Goal: Use online tool/utility: Utilize a website feature to perform a specific function

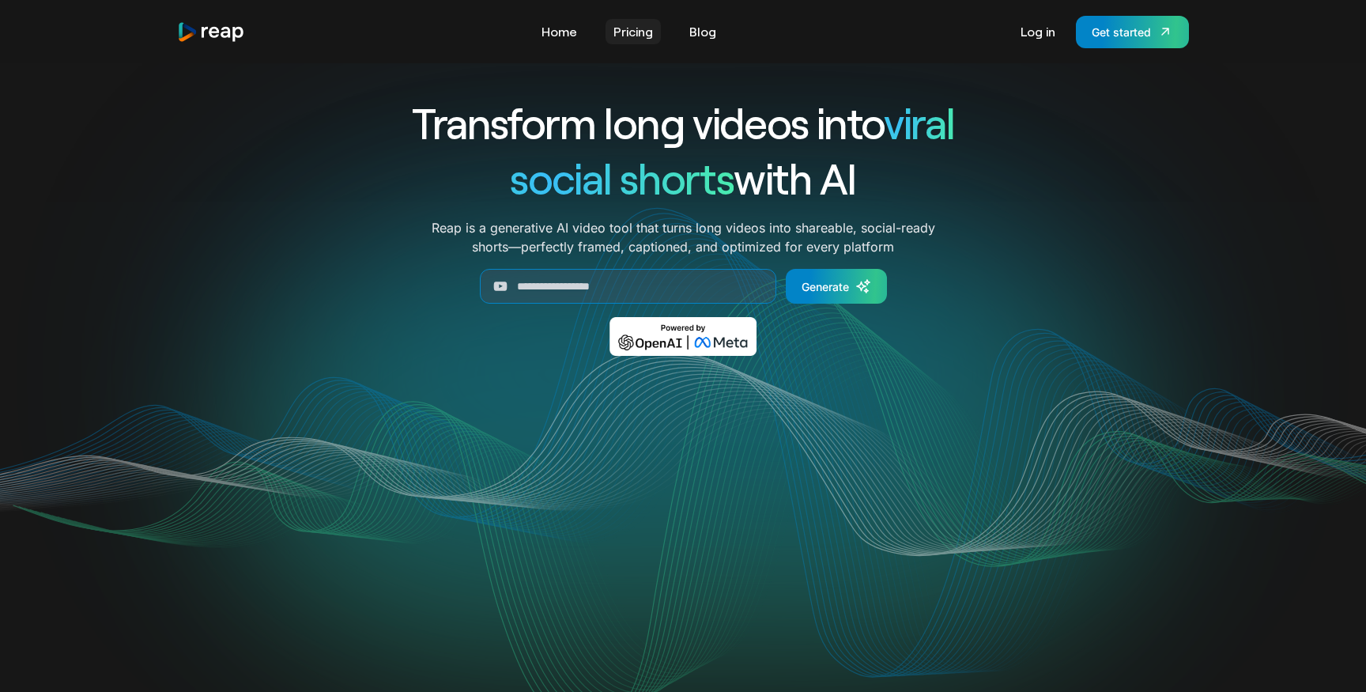
click at [631, 27] on link "Pricing" at bounding box center [633, 31] width 55 height 25
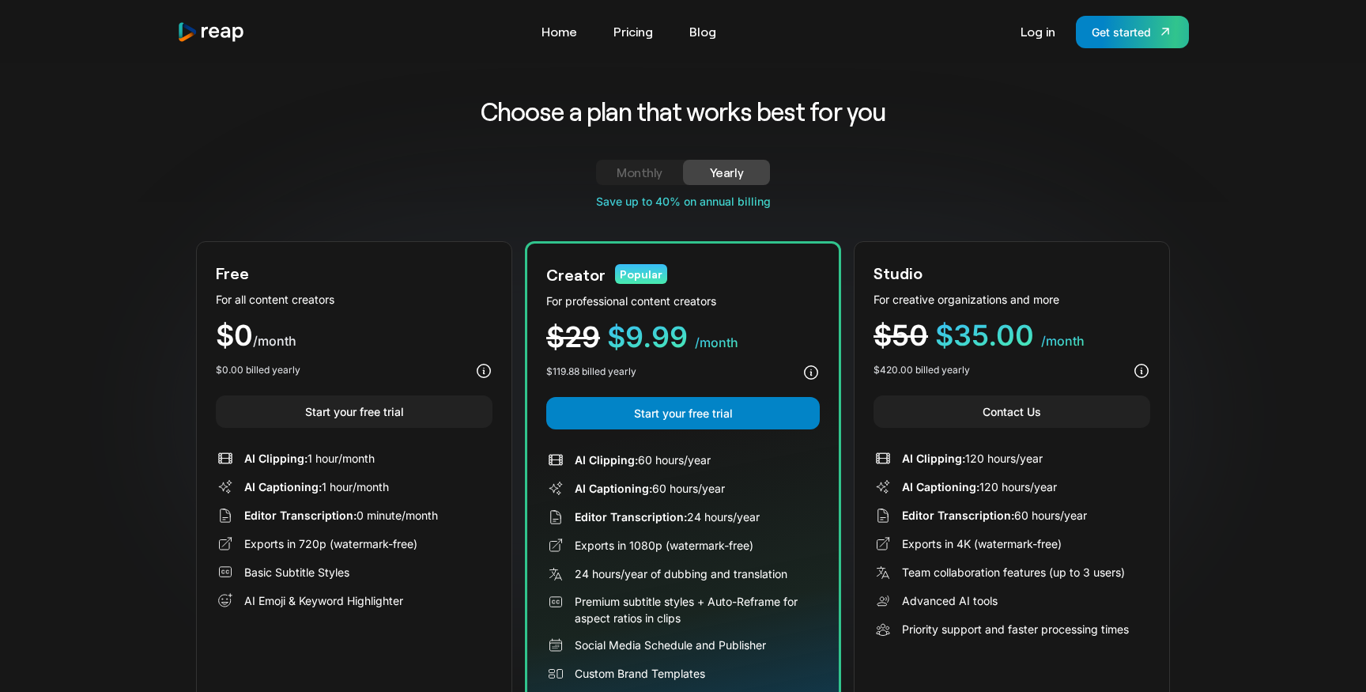
click at [658, 176] on div "Monthly" at bounding box center [639, 172] width 49 height 19
click at [743, 157] on div "Choose a plan that works best for you Monthly Yearly Free Plan For all content …" at bounding box center [683, 414] width 974 height 638
click at [731, 168] on div "Yearly" at bounding box center [726, 172] width 49 height 19
click at [632, 168] on div "Monthly" at bounding box center [639, 172] width 49 height 19
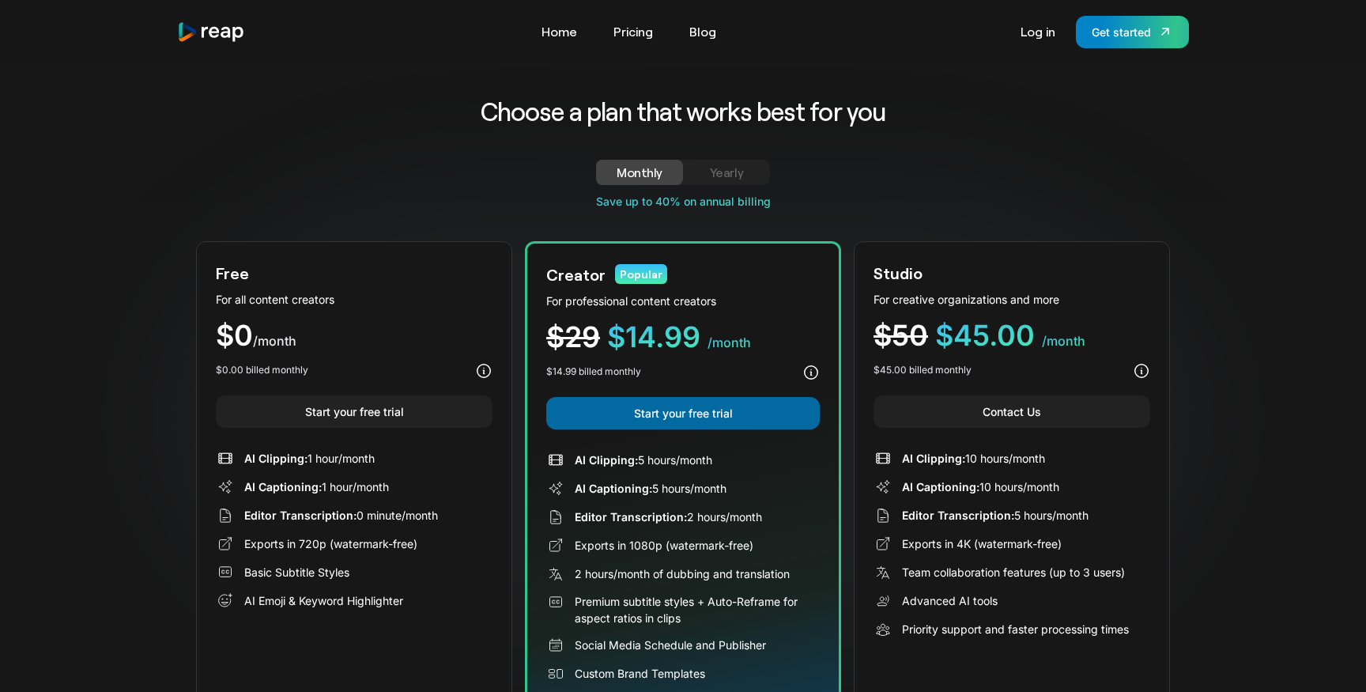
click at [661, 416] on link "Start your free trial" at bounding box center [683, 413] width 274 height 32
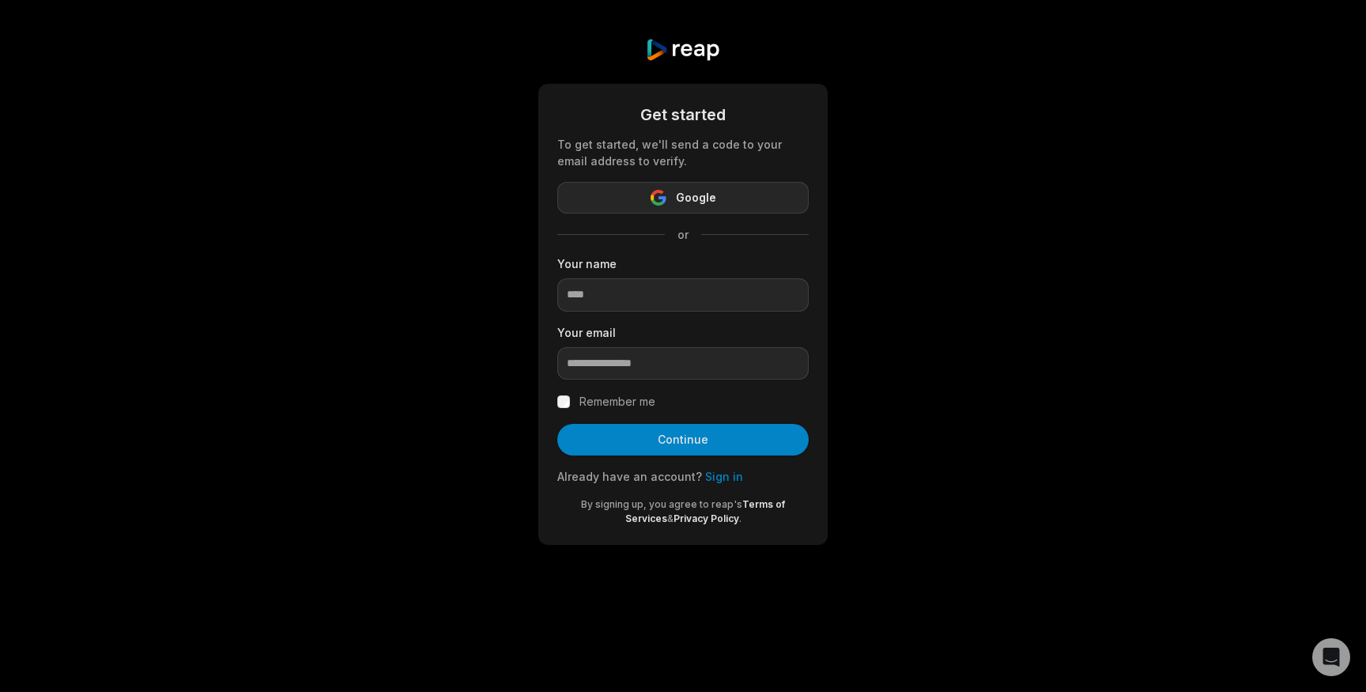
click at [708, 195] on span "Google" at bounding box center [696, 197] width 40 height 19
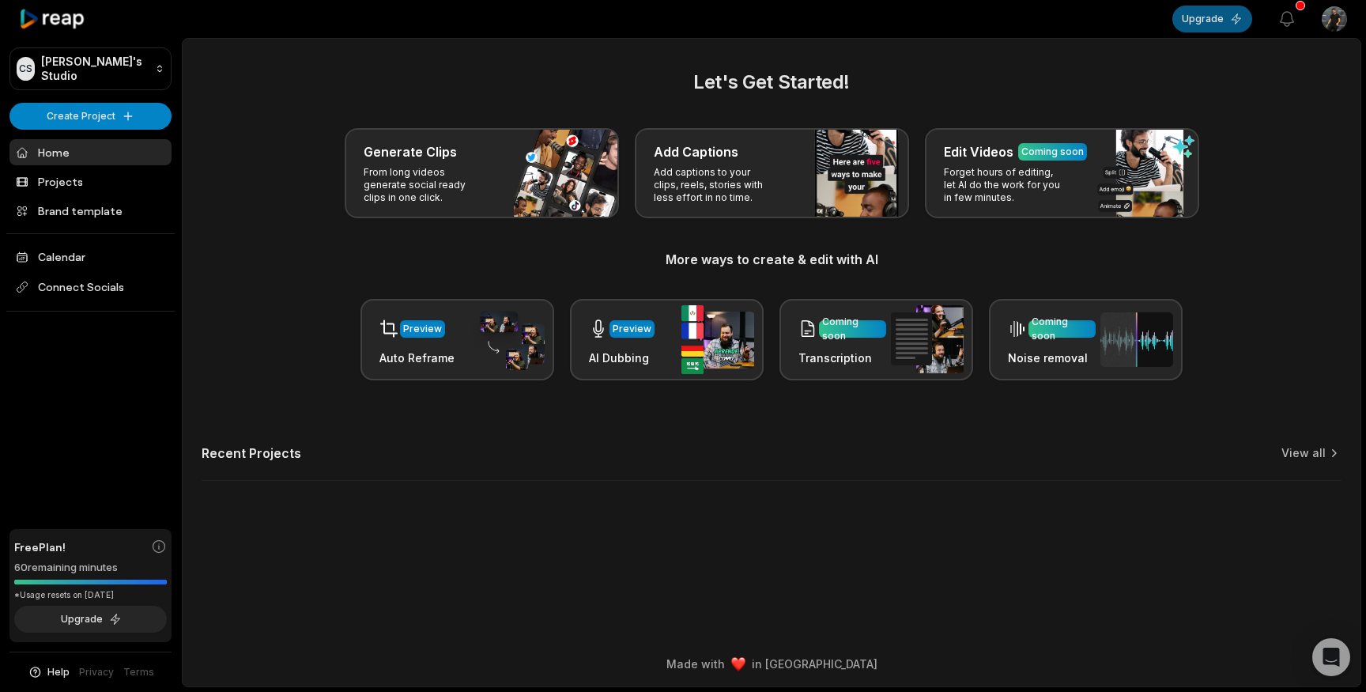
click at [1230, 9] on button "Upgrade" at bounding box center [1213, 19] width 80 height 27
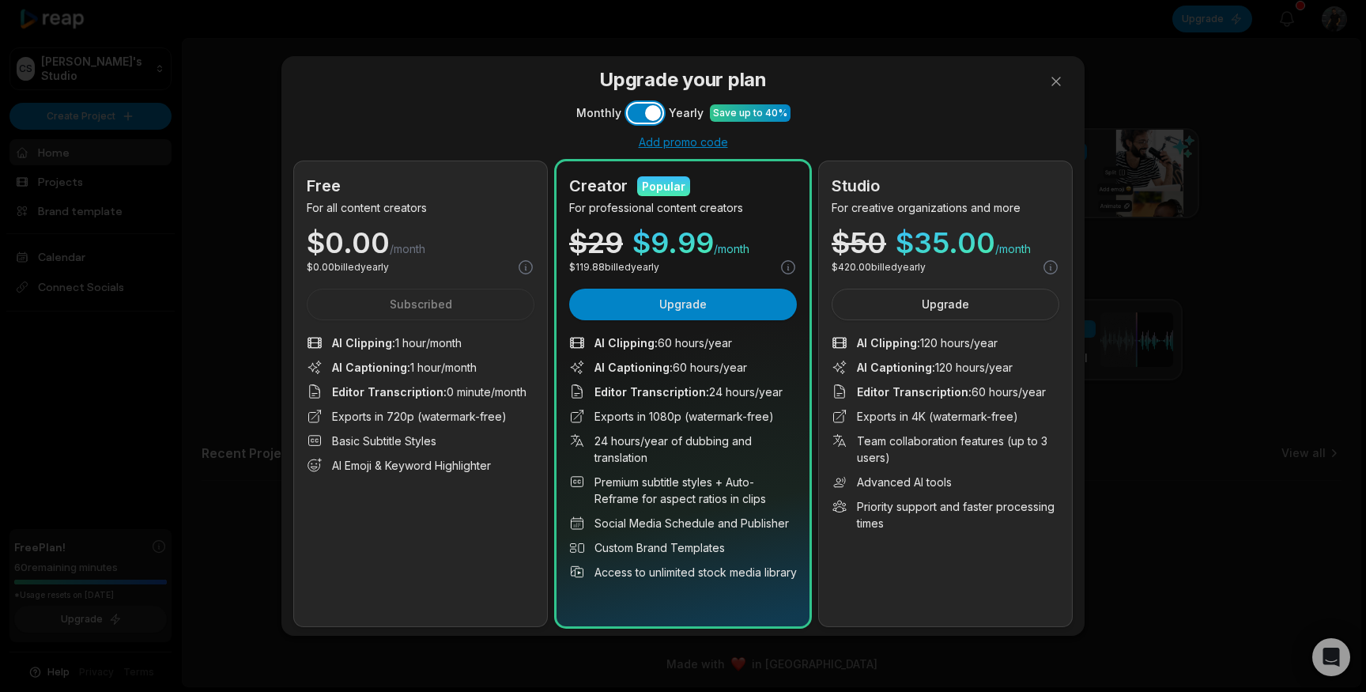
click at [633, 119] on button "Use setting" at bounding box center [645, 113] width 35 height 19
click at [659, 312] on button "Upgrade" at bounding box center [683, 305] width 228 height 32
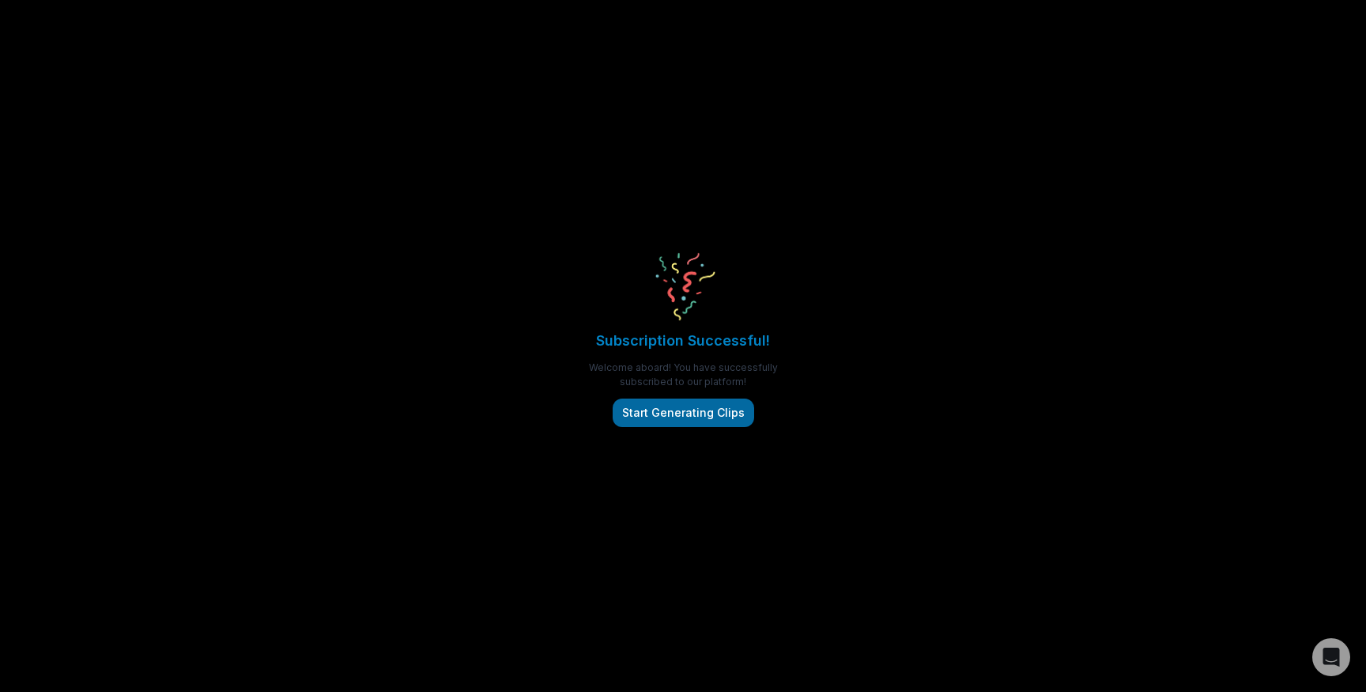
click at [712, 418] on button "Start Generating Clips" at bounding box center [684, 413] width 142 height 28
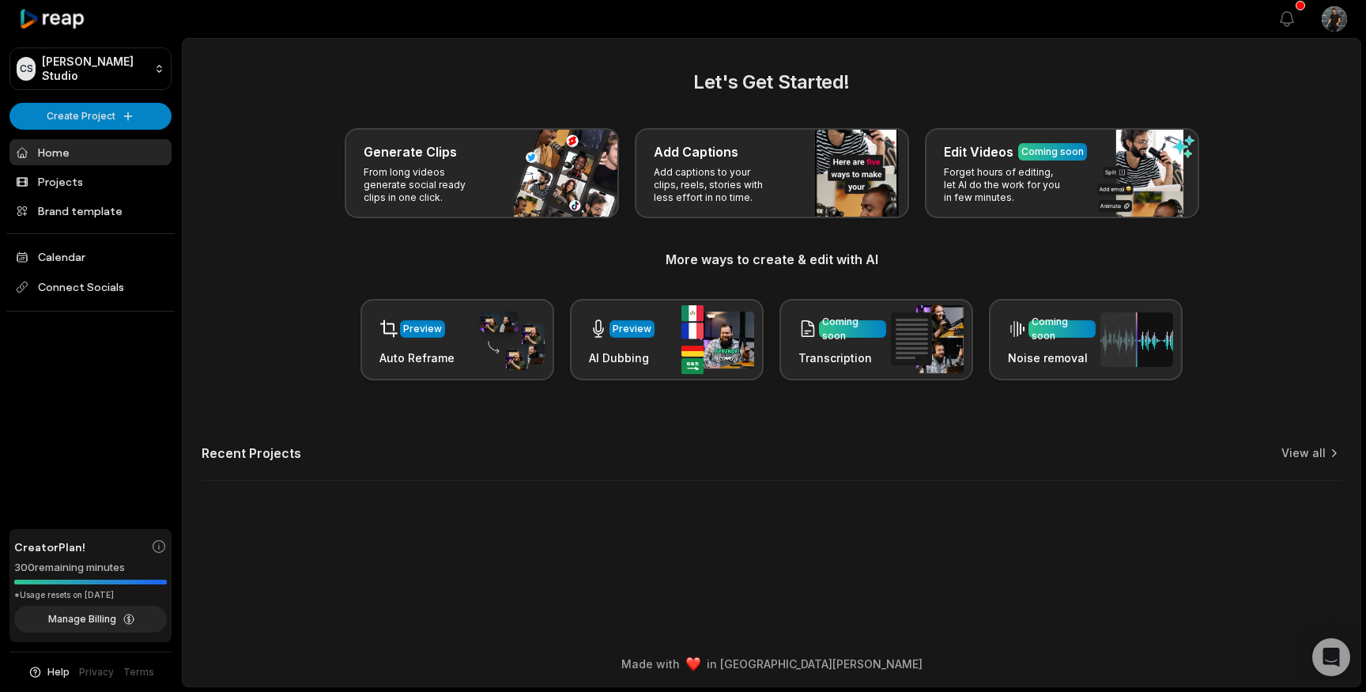
click at [437, 123] on div "Let's Get Started! Generate Clips From long videos generate social ready clips …" at bounding box center [772, 224] width 1140 height 312
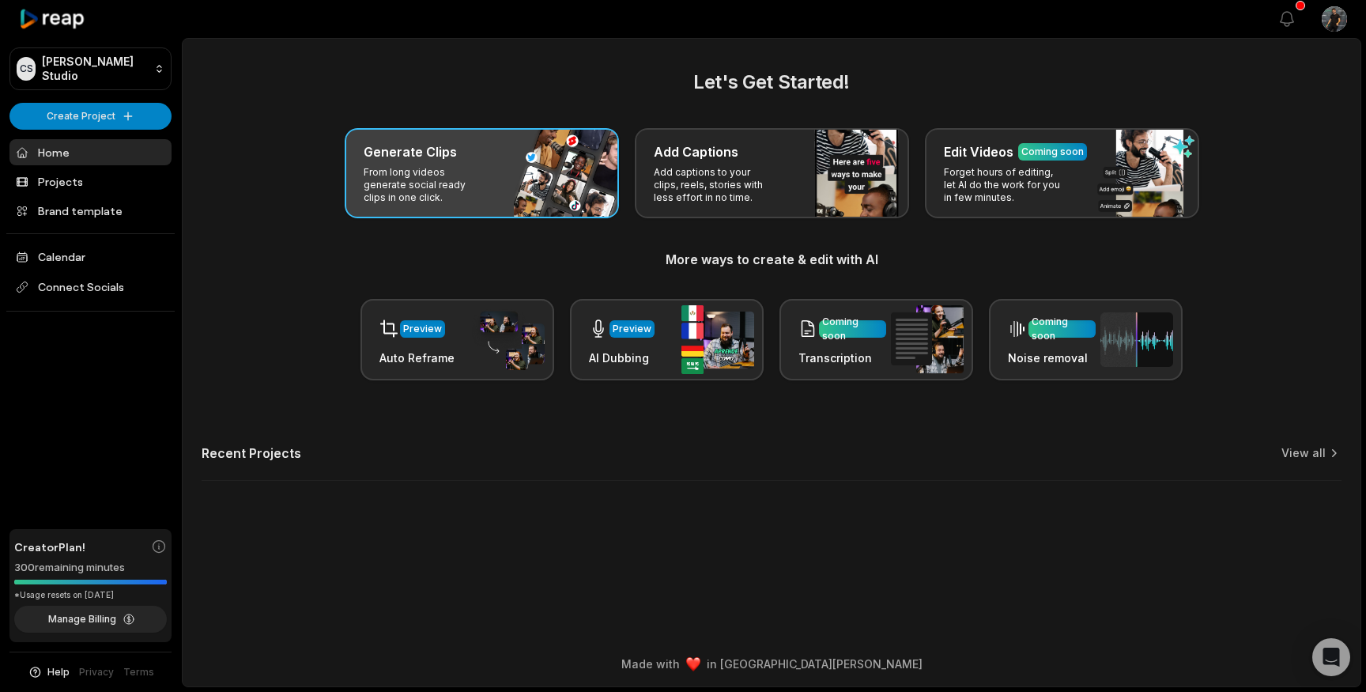
click at [437, 180] on p "From long videos generate social ready clips in one click." at bounding box center [425, 185] width 123 height 38
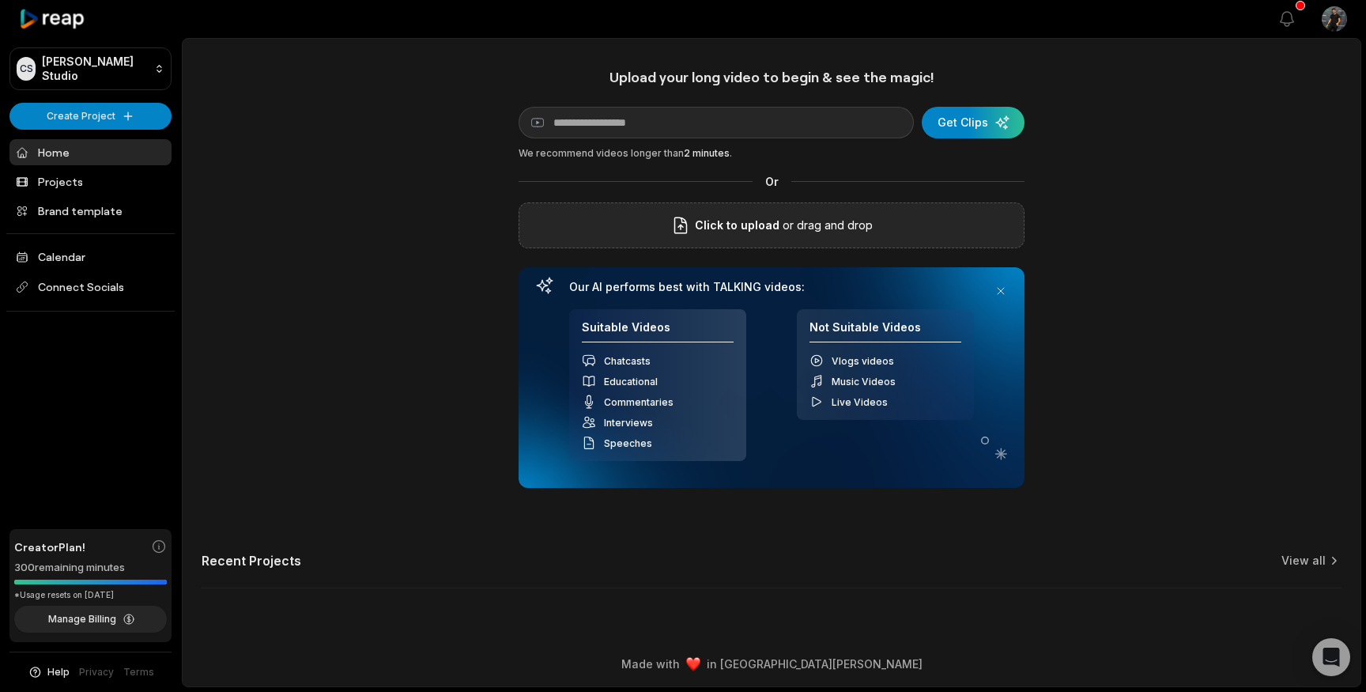
click at [757, 223] on span "Click to upload" at bounding box center [737, 225] width 85 height 19
click at [0, 0] on input "Click to upload" at bounding box center [0, 0] width 0 height 0
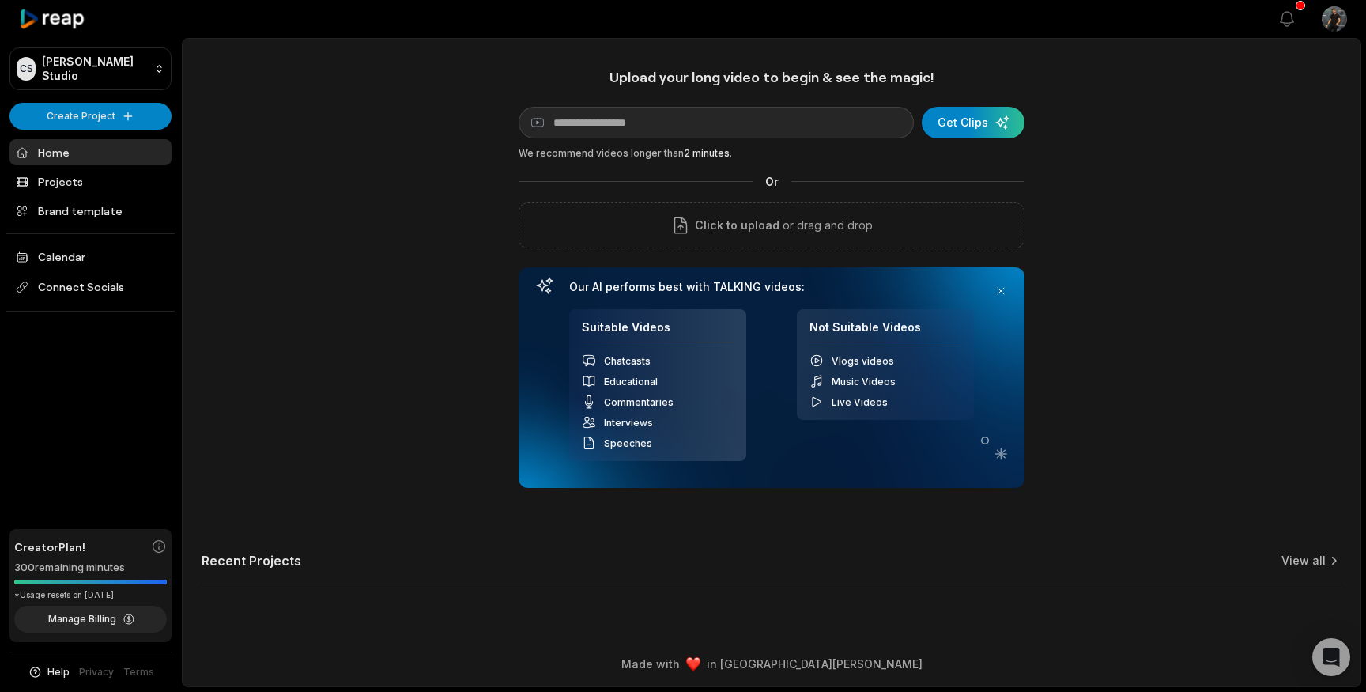
click at [425, 448] on div "Upload your long video to begin & see the magic! YouTube link Get Clips We reco…" at bounding box center [772, 337] width 1178 height 539
click at [988, 116] on div "submit" at bounding box center [973, 123] width 103 height 32
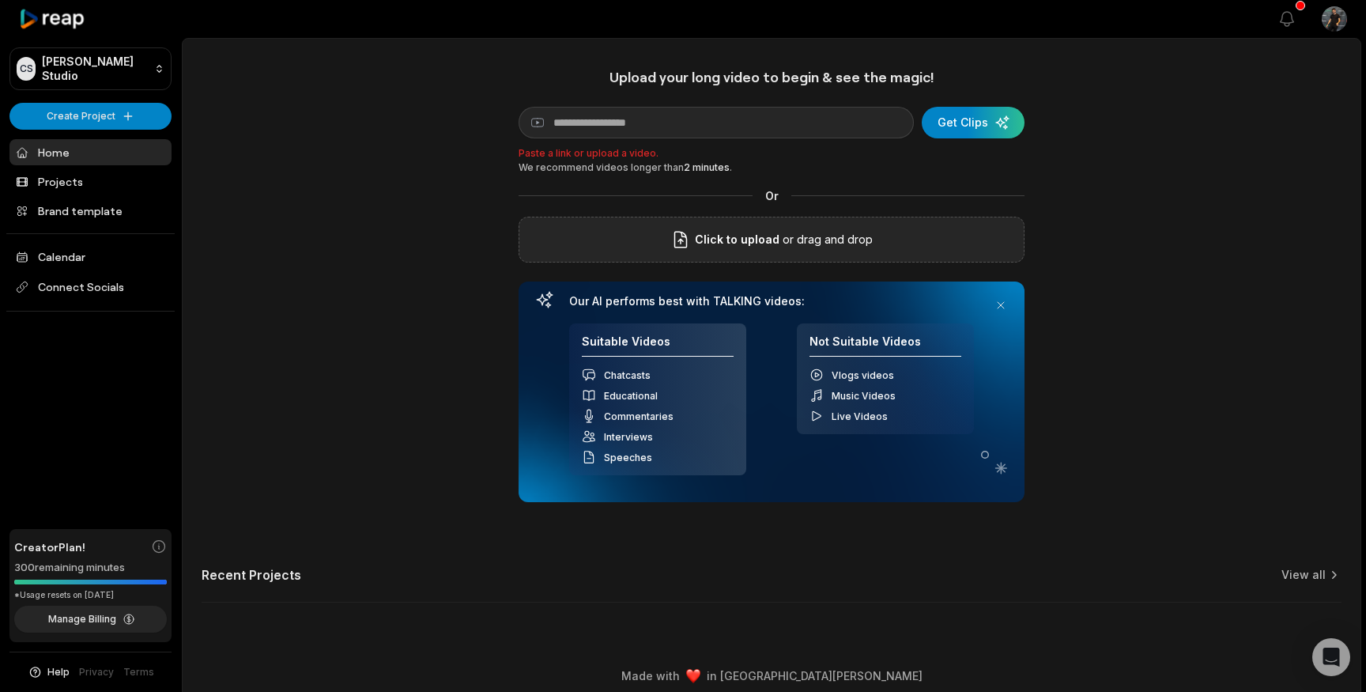
click at [812, 250] on div "Click to upload or drag and drop" at bounding box center [772, 240] width 506 height 46
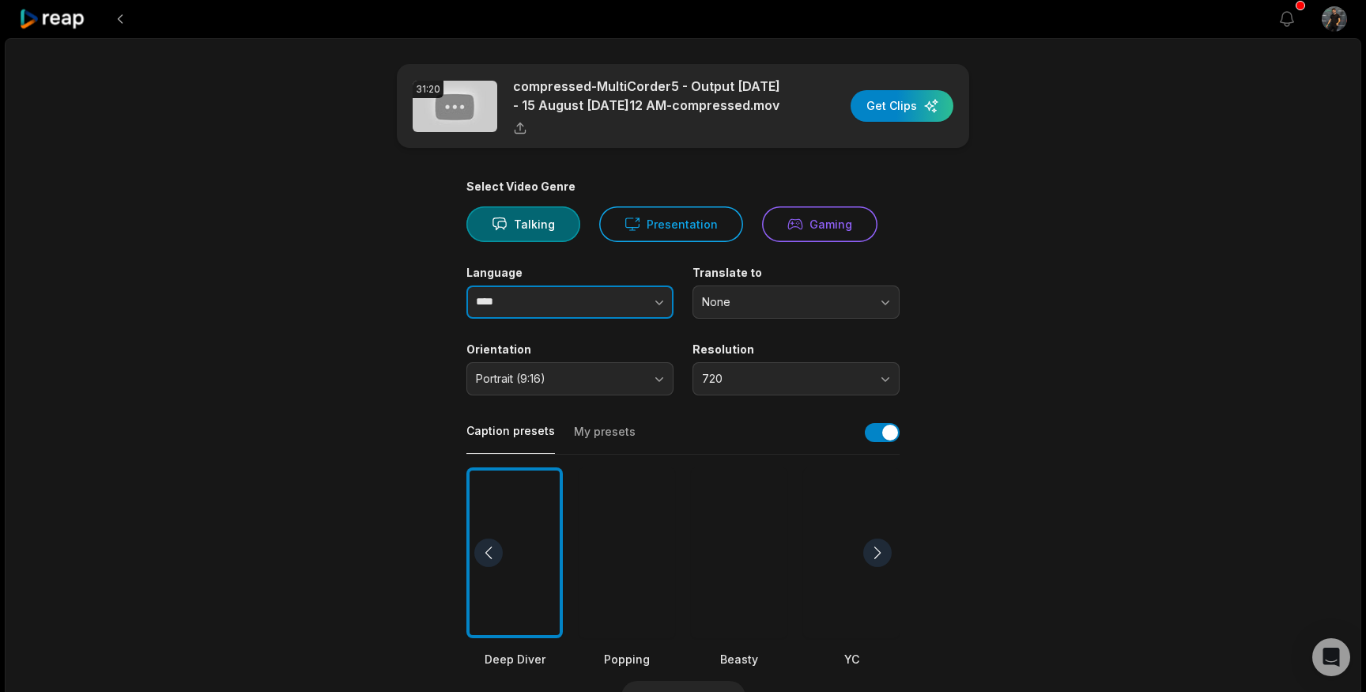
click at [595, 315] on button "button" at bounding box center [629, 301] width 90 height 33
type input "******"
click at [820, 301] on span "None" at bounding box center [785, 302] width 166 height 14
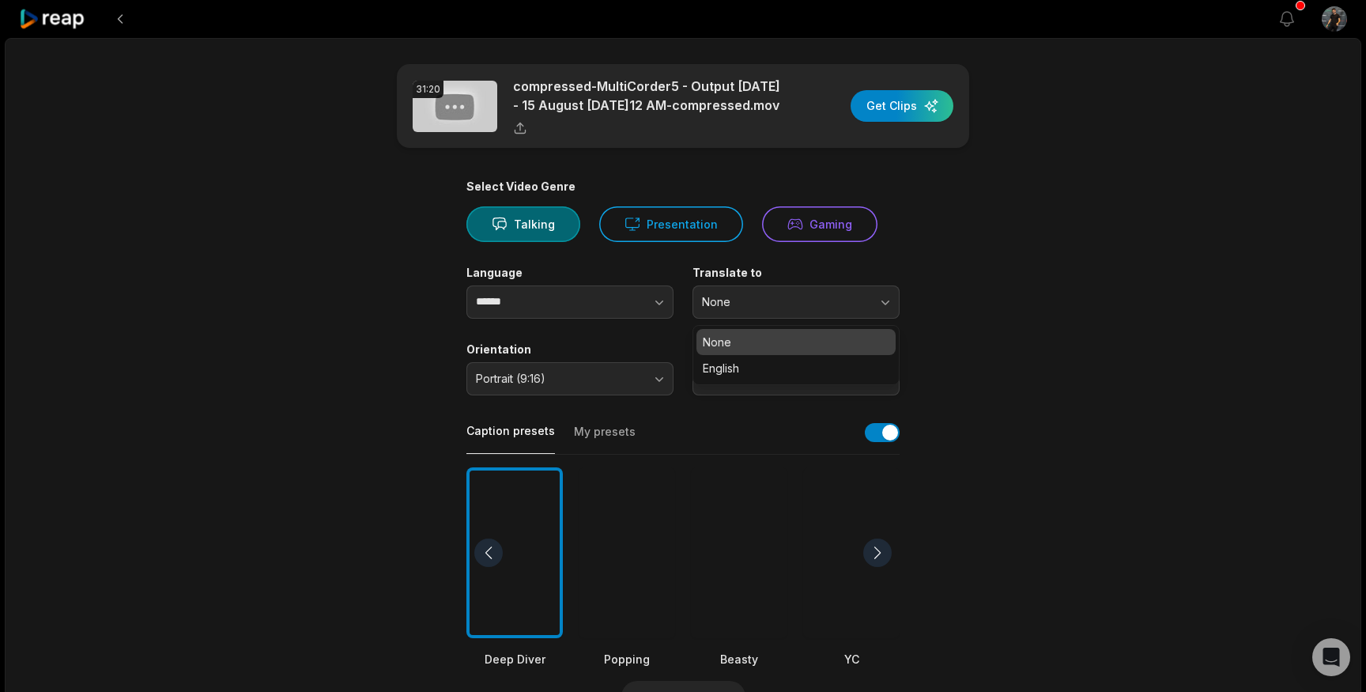
click at [1011, 319] on main "31:20 compressed-MultiCorder5 - Output 1 - 15 August 2025 - 11-13-12 AM-compres…" at bounding box center [683, 548] width 765 height 969
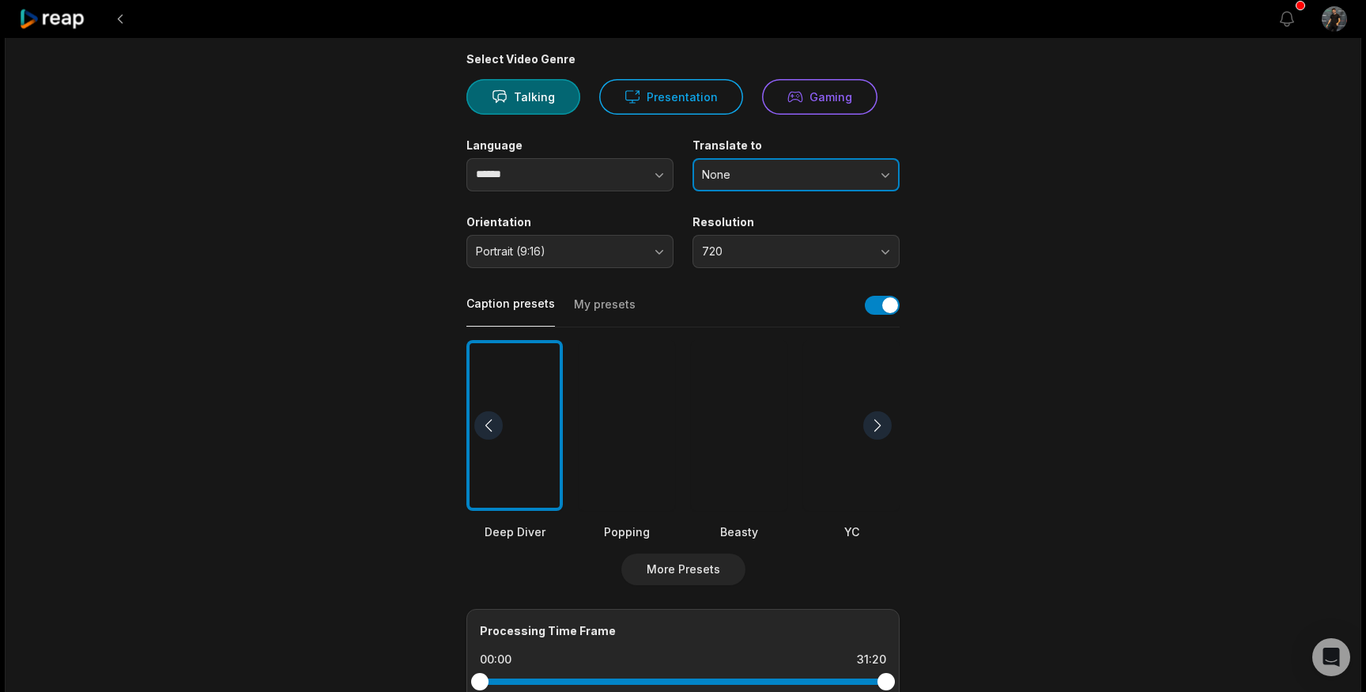
scroll to position [230, 0]
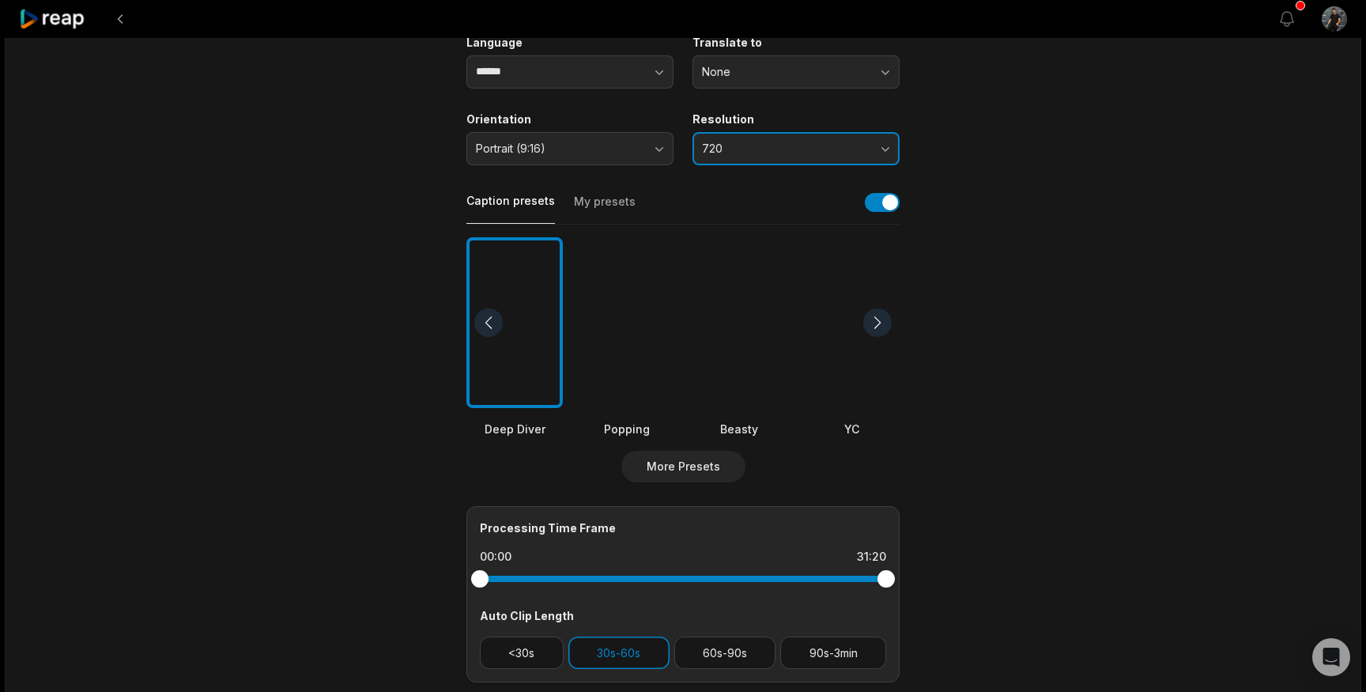
click at [821, 164] on button "720" at bounding box center [796, 148] width 207 height 33
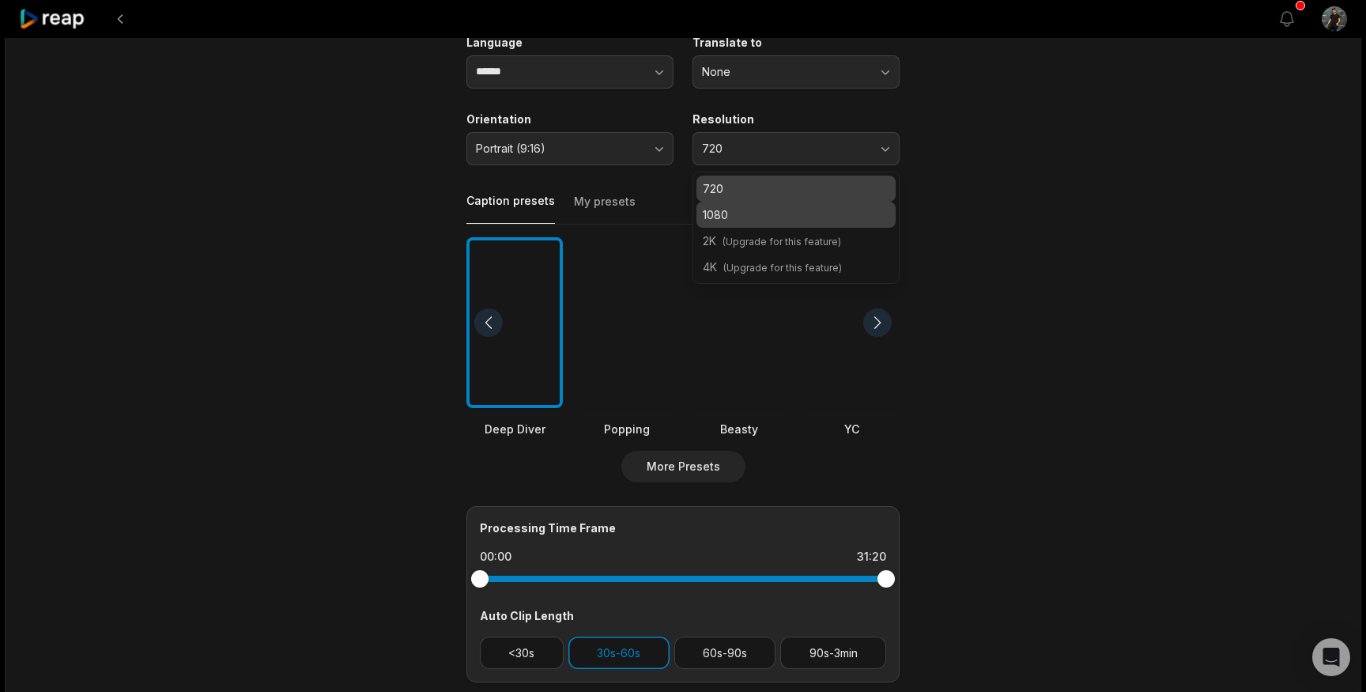
click at [804, 216] on p "1080" at bounding box center [796, 214] width 187 height 17
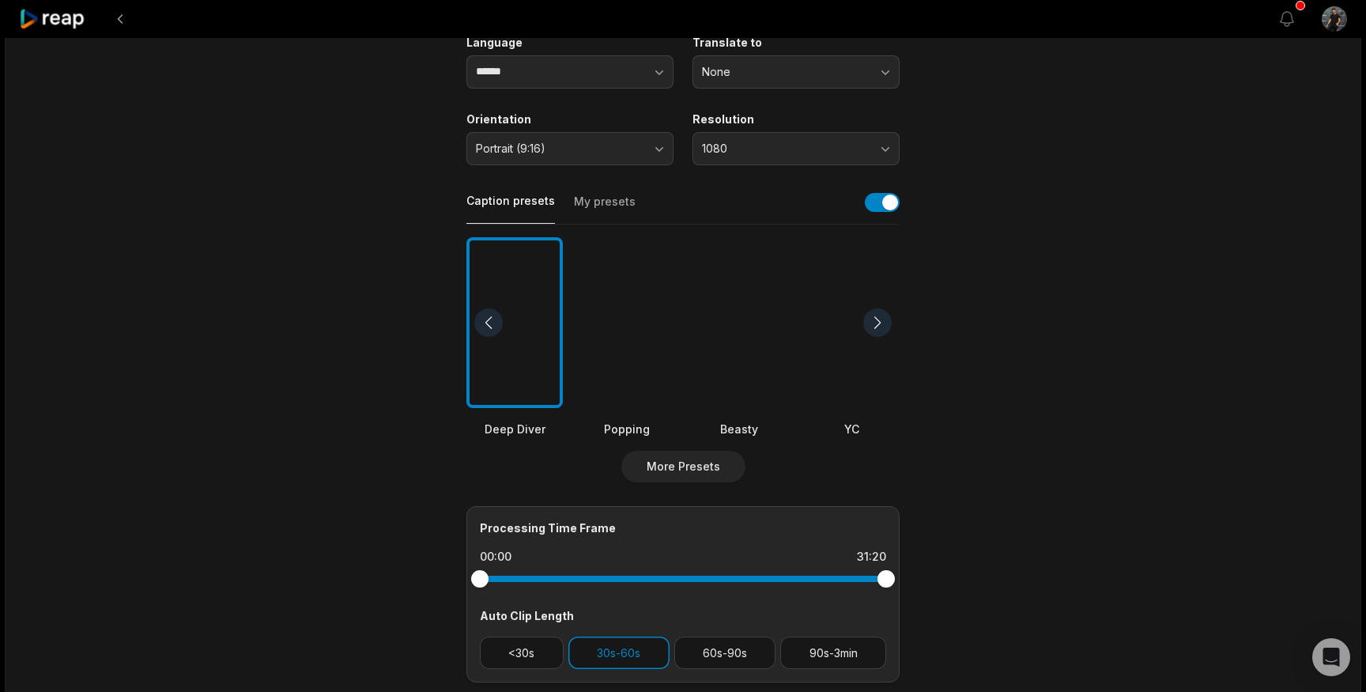
click at [1016, 273] on main "31:20 compressed-MultiCorder5 - Output 1 - 15 August 2025 - 11-13-12 AM-compres…" at bounding box center [683, 318] width 765 height 969
click at [878, 325] on div at bounding box center [878, 322] width 28 height 28
click at [877, 320] on div at bounding box center [878, 322] width 28 height 28
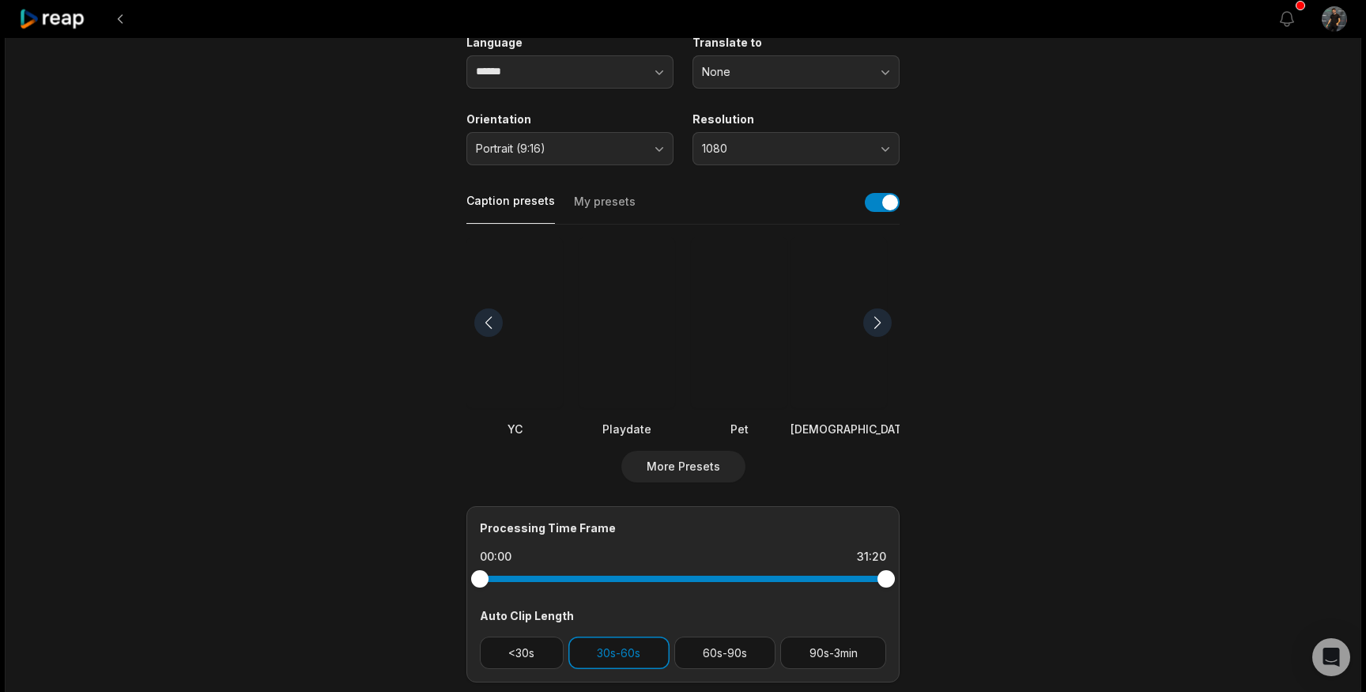
click at [877, 320] on div at bounding box center [878, 322] width 28 height 28
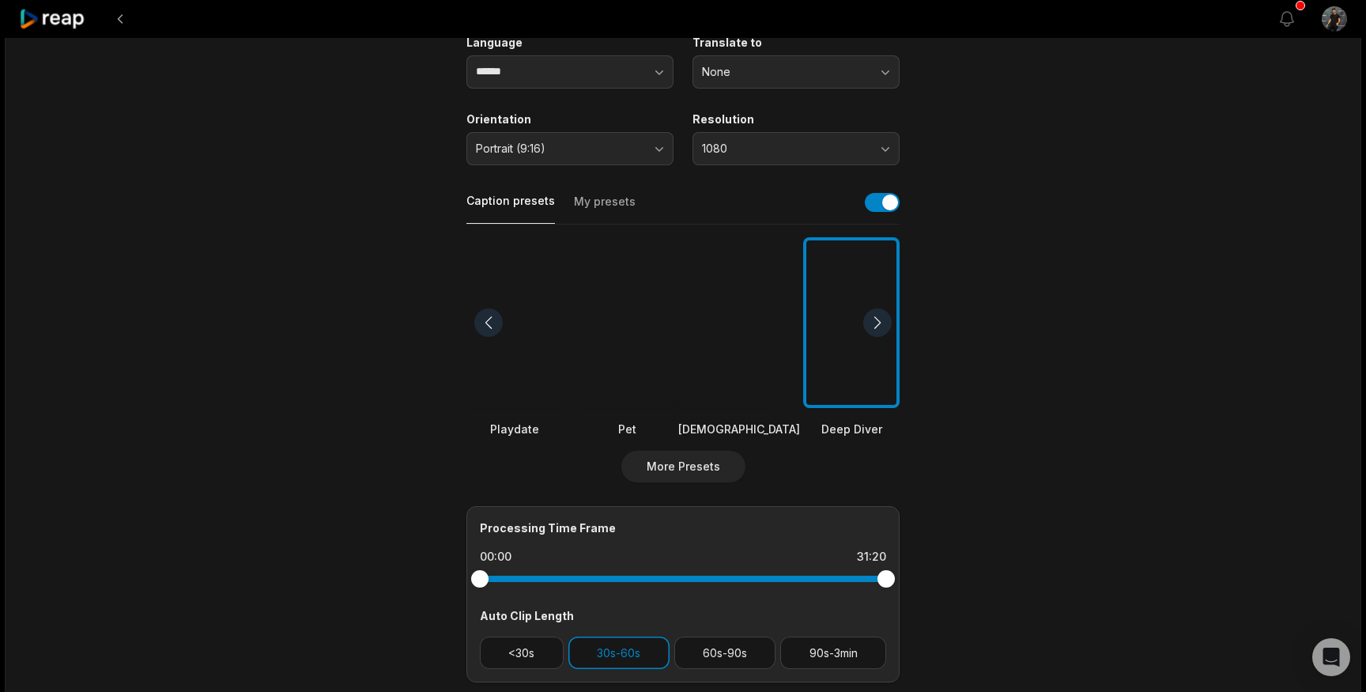
click at [877, 320] on div at bounding box center [878, 322] width 28 height 28
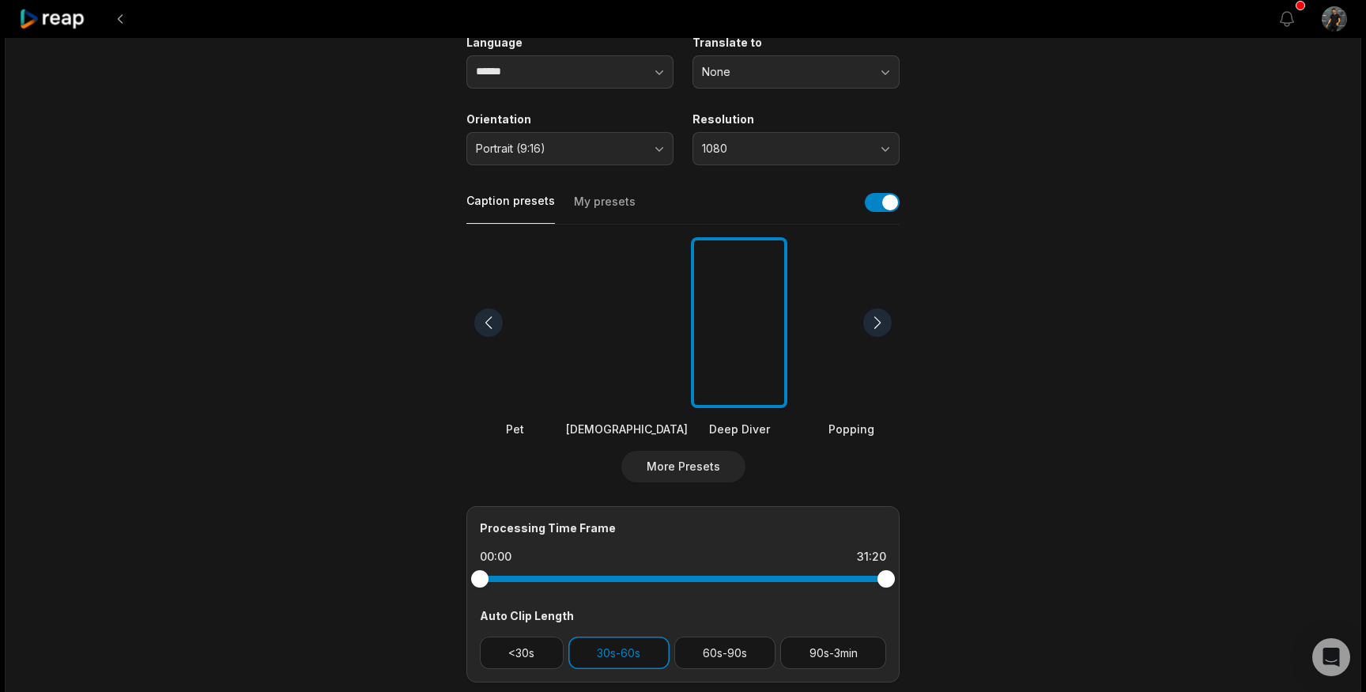
click at [877, 320] on div at bounding box center [878, 322] width 28 height 28
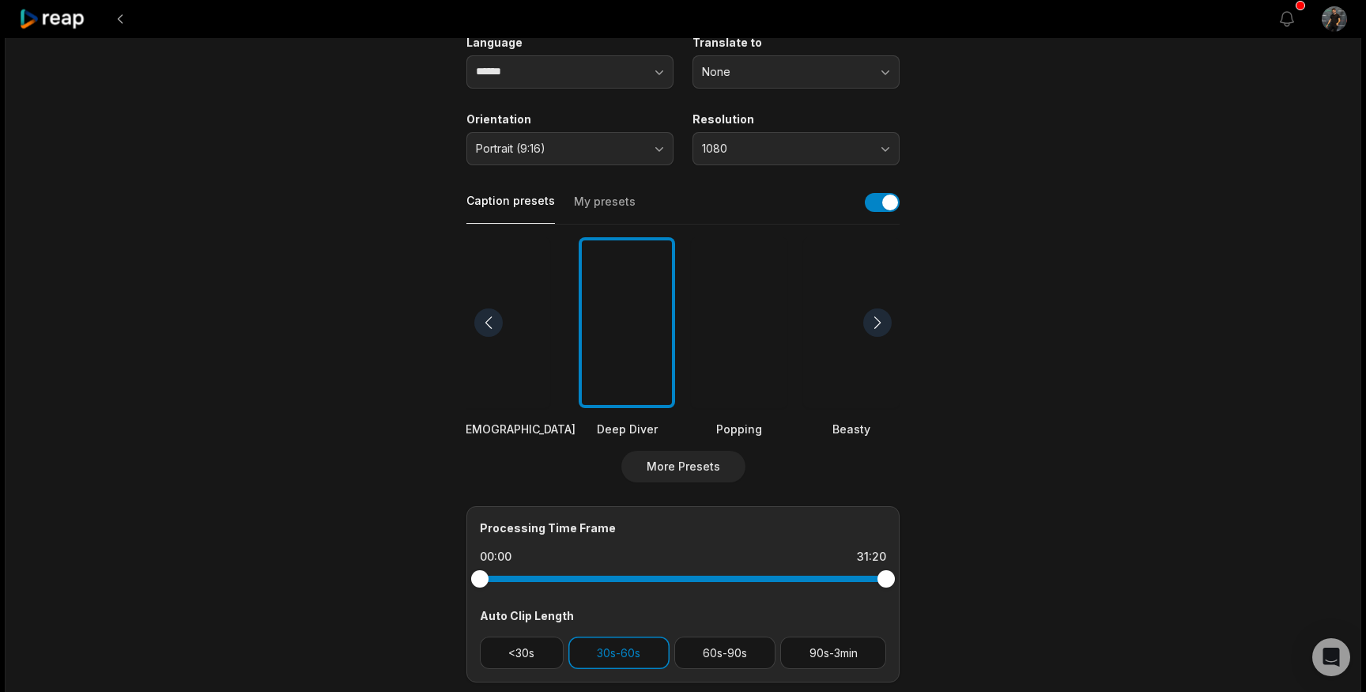
click at [749, 356] on div at bounding box center [739, 323] width 96 height 172
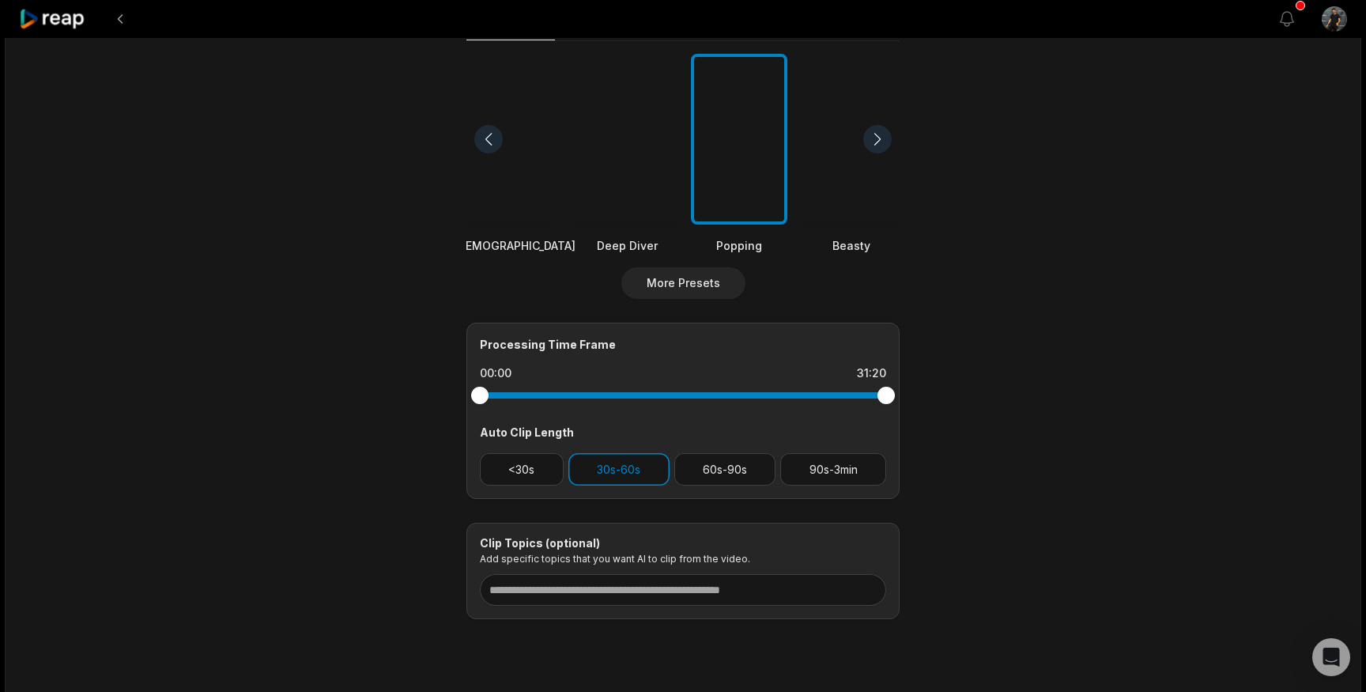
scroll to position [455, 0]
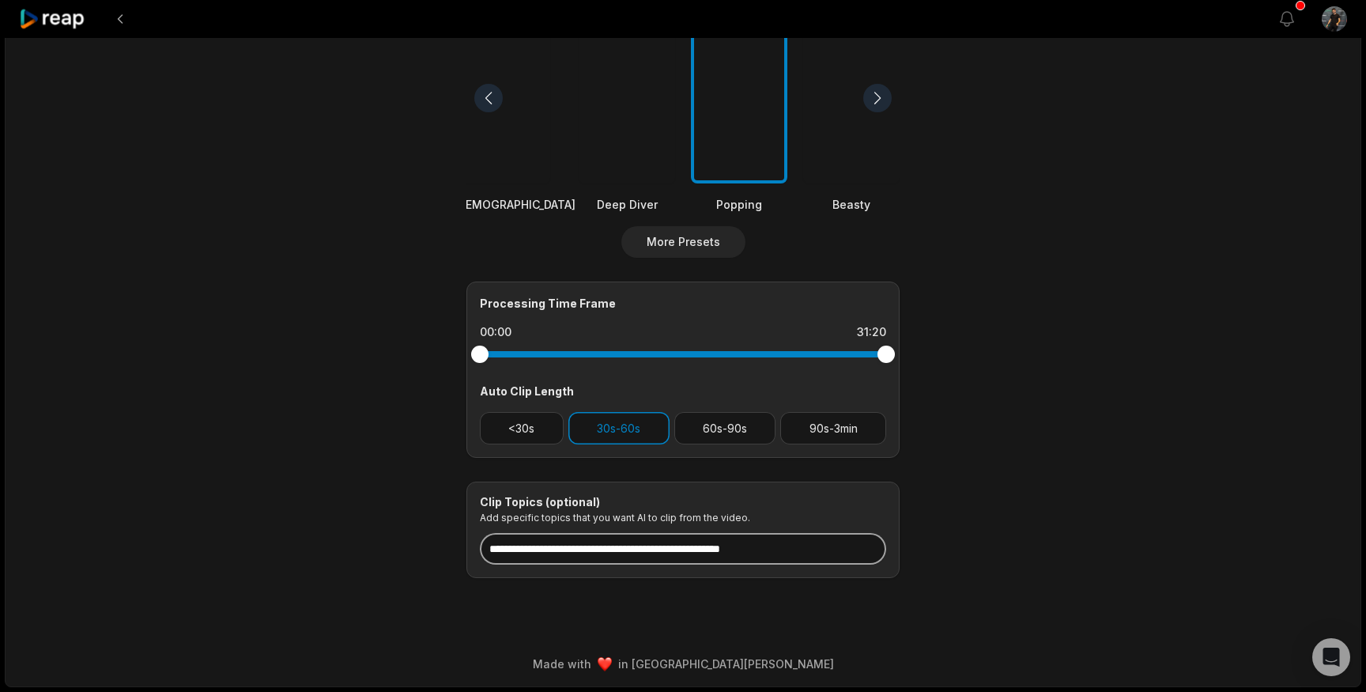
click at [738, 557] on input at bounding box center [683, 549] width 406 height 32
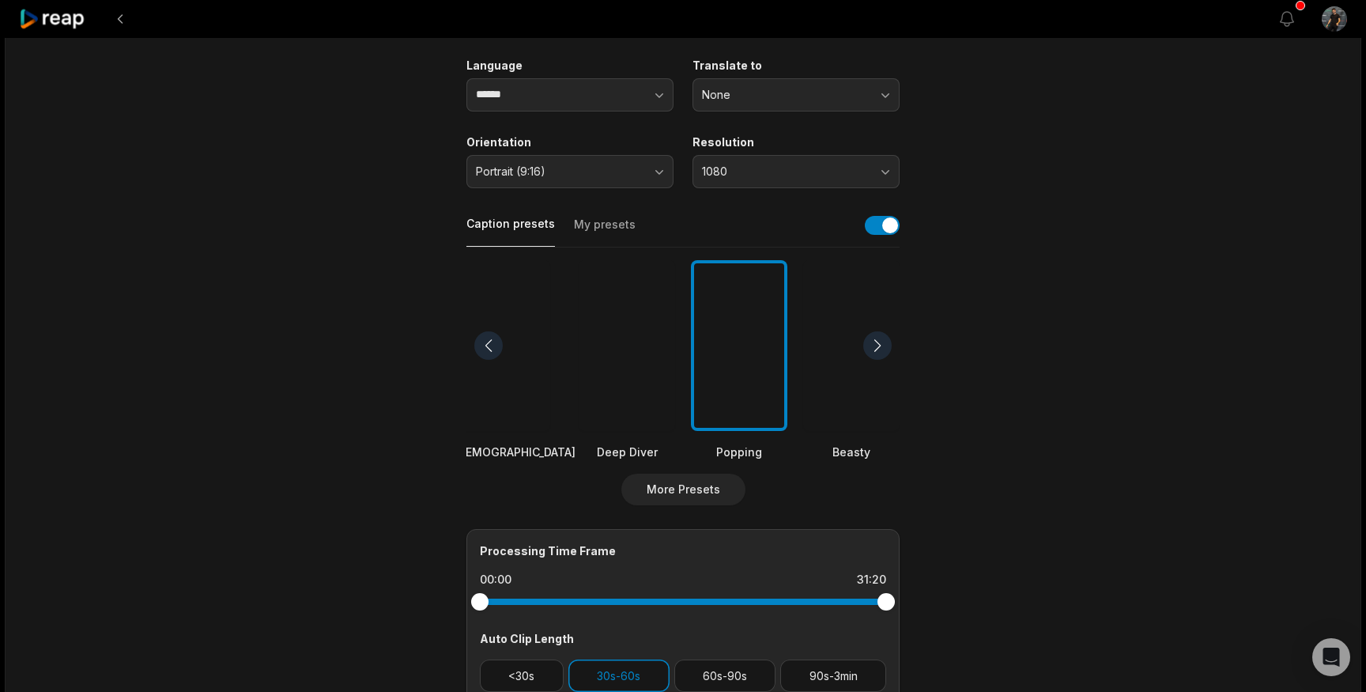
scroll to position [0, 0]
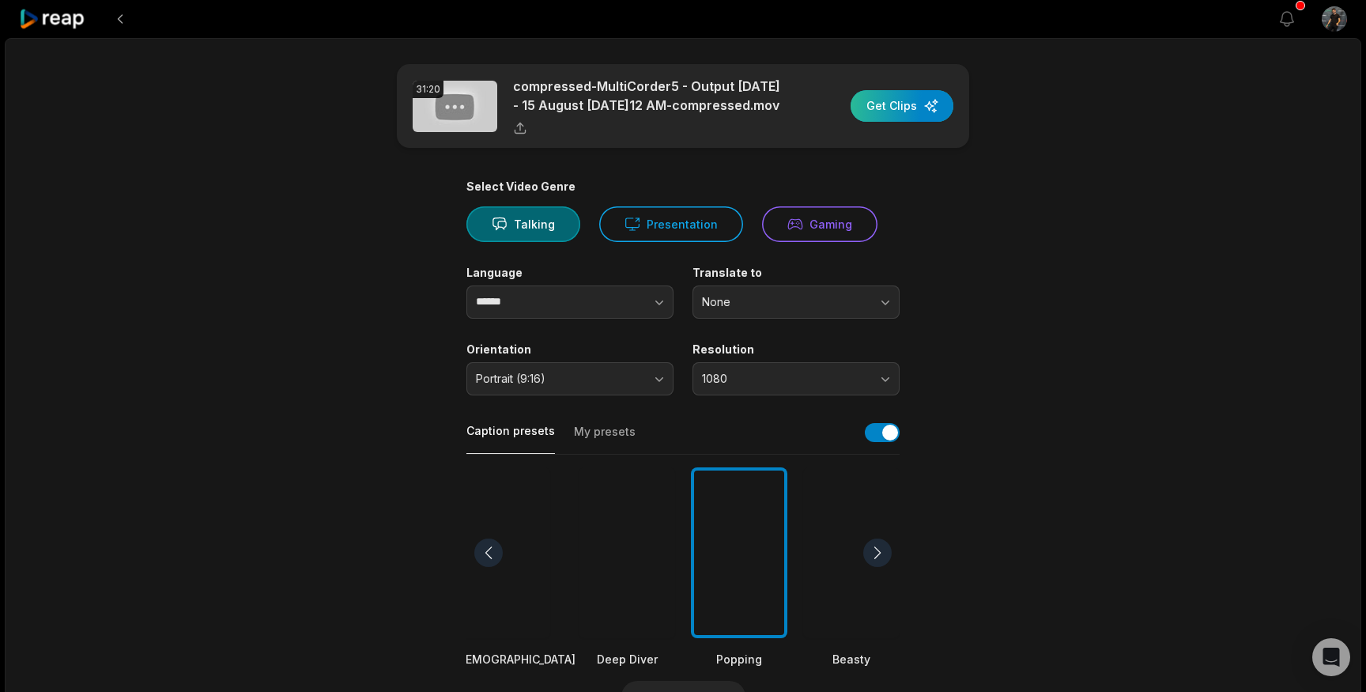
click at [921, 99] on div "button" at bounding box center [902, 106] width 103 height 32
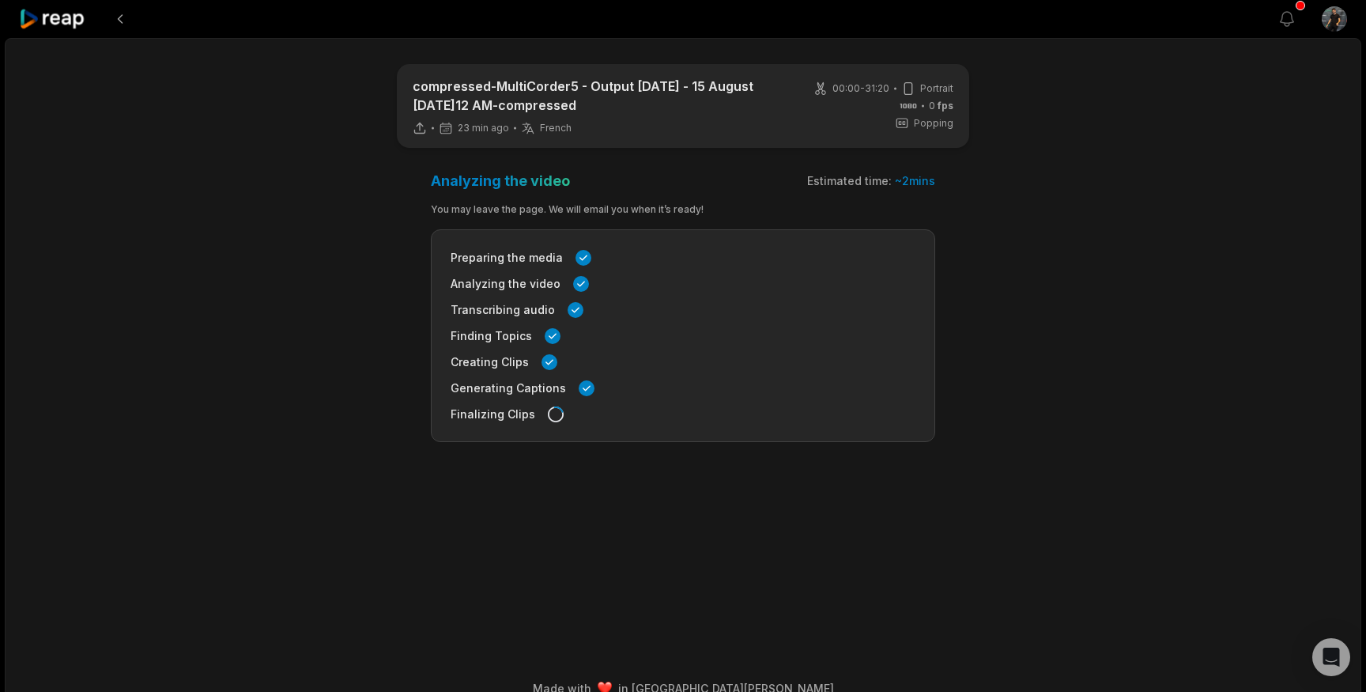
click at [333, 331] on main "compressed-MultiCorder5 - Output 1 - 15 August 2025 - 11-13-12 AM-compressed 23…" at bounding box center [683, 330] width 765 height 533
